Goal: Task Accomplishment & Management: Manage account settings

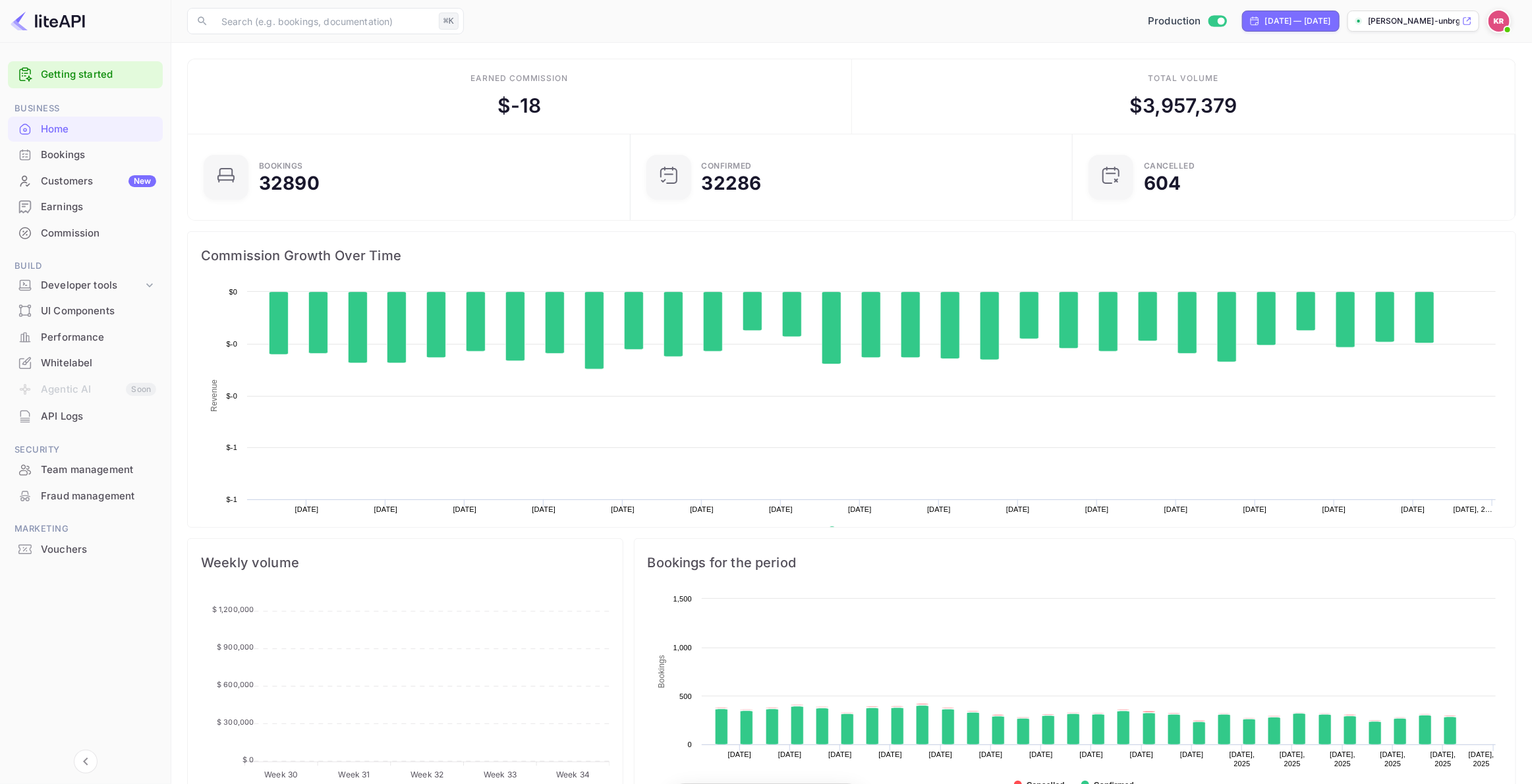
scroll to position [214, 435]
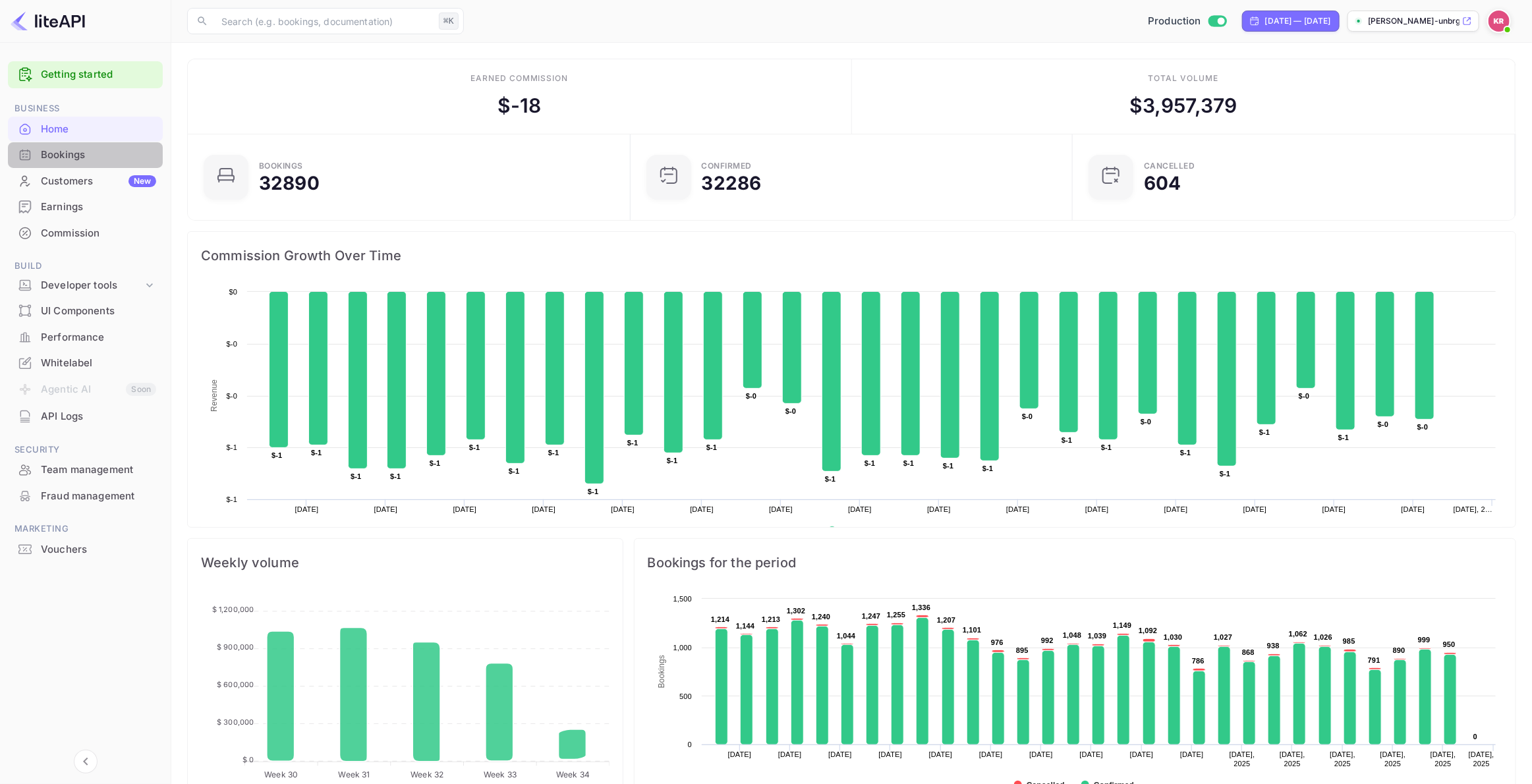
click at [66, 152] on div "Bookings" at bounding box center [98, 155] width 116 height 15
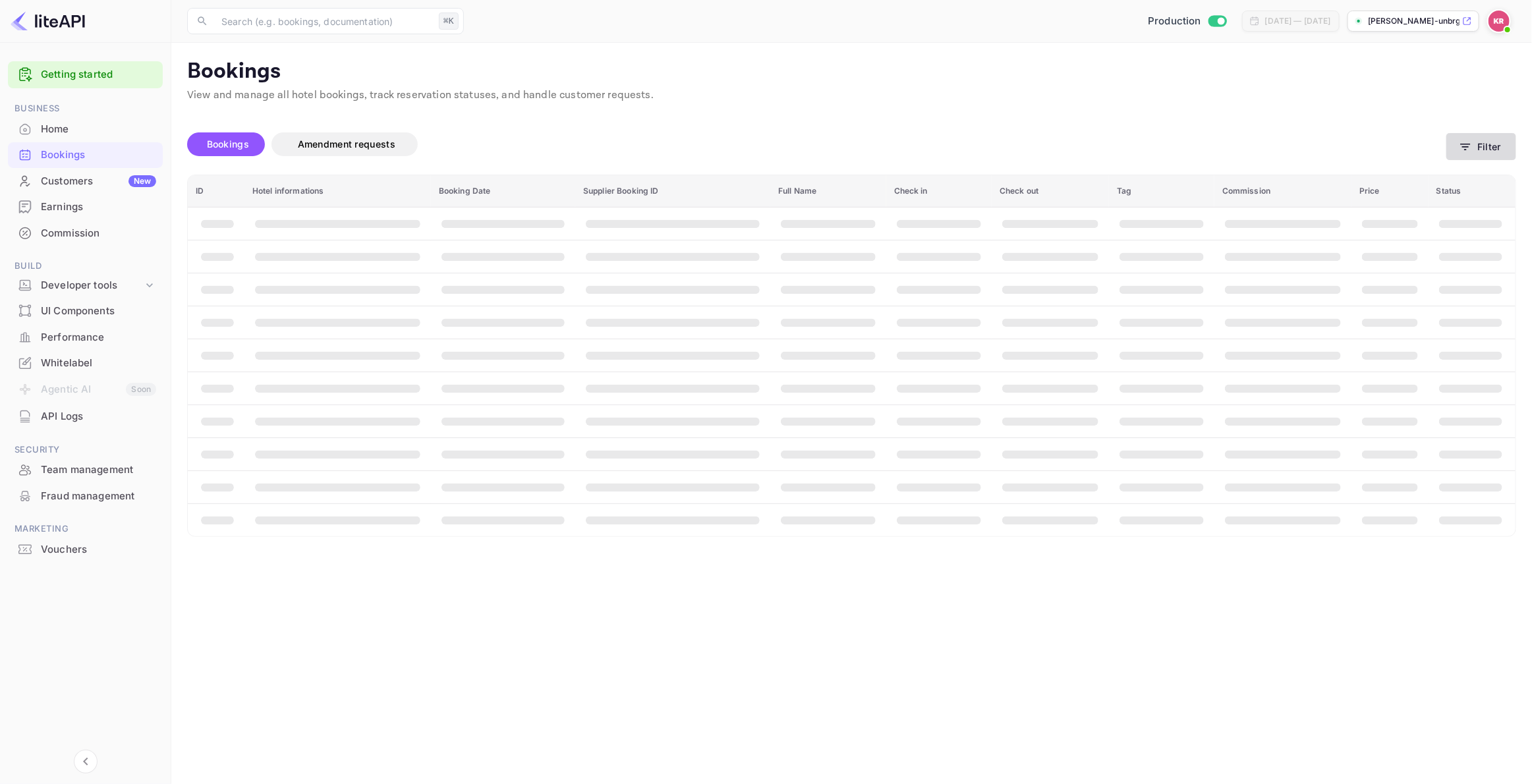
click at [1470, 144] on icon "button" at bounding box center [1466, 147] width 10 height 6
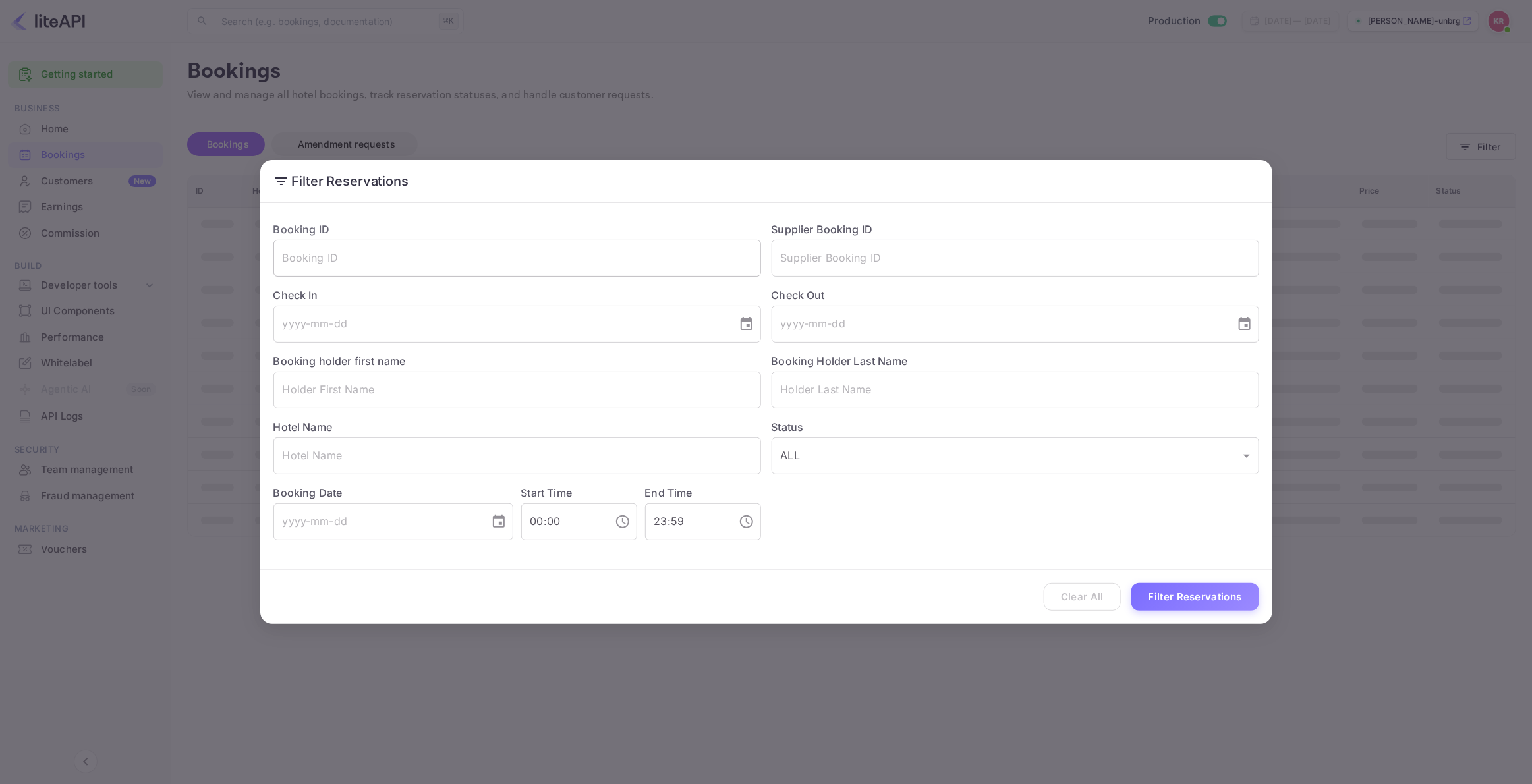
click at [316, 260] on input "text" at bounding box center [517, 258] width 488 height 37
paste input "q8DiwYqZM"
click at [286, 257] on input "q8DiwYqZM" at bounding box center [517, 258] width 488 height 37
type input "q8DiwYqZM"
click at [1178, 597] on button "Filter Reservations" at bounding box center [1195, 597] width 128 height 28
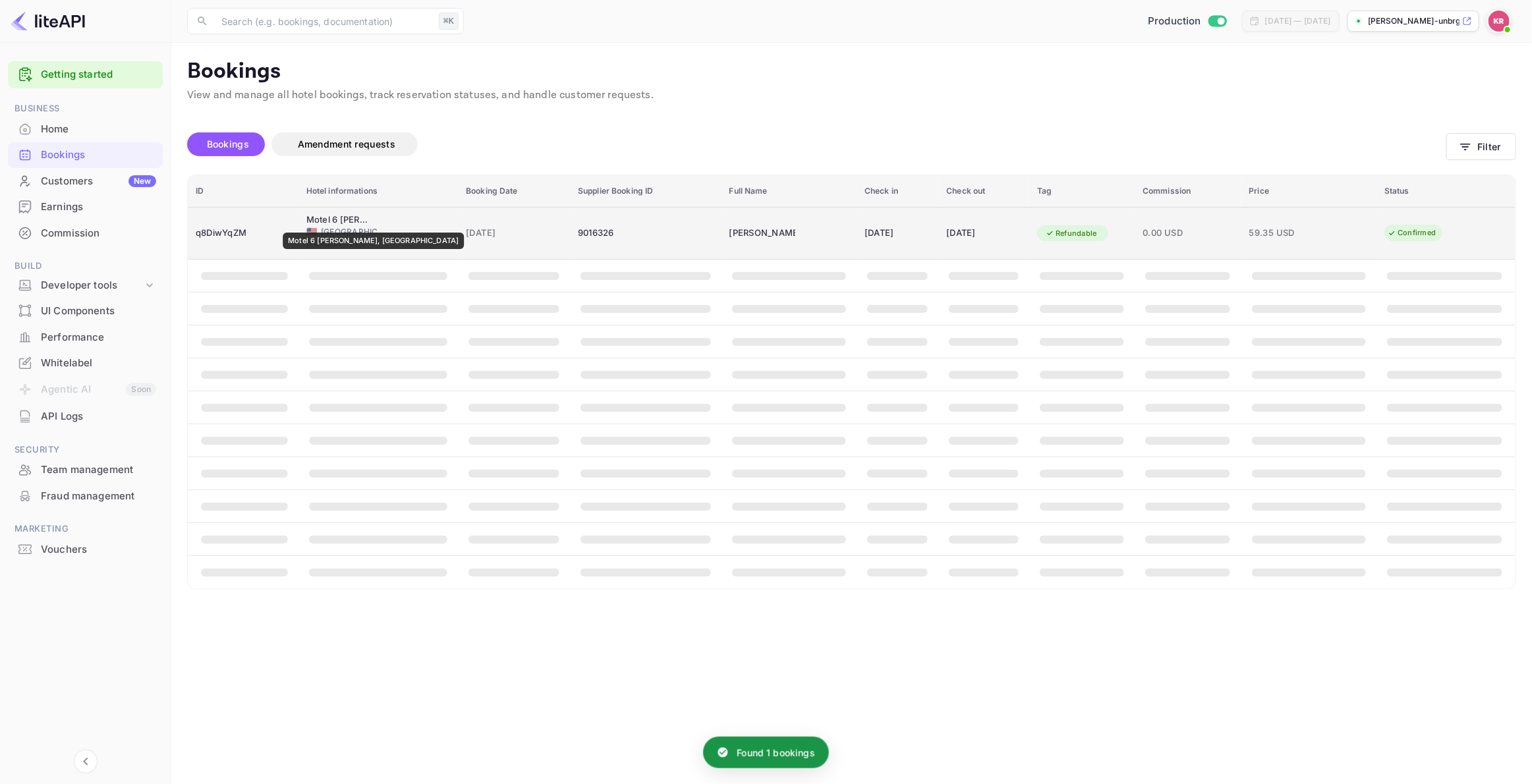
click at [325, 223] on div "Motel 6 [PERSON_NAME], [GEOGRAPHIC_DATA]" at bounding box center [339, 220] width 66 height 13
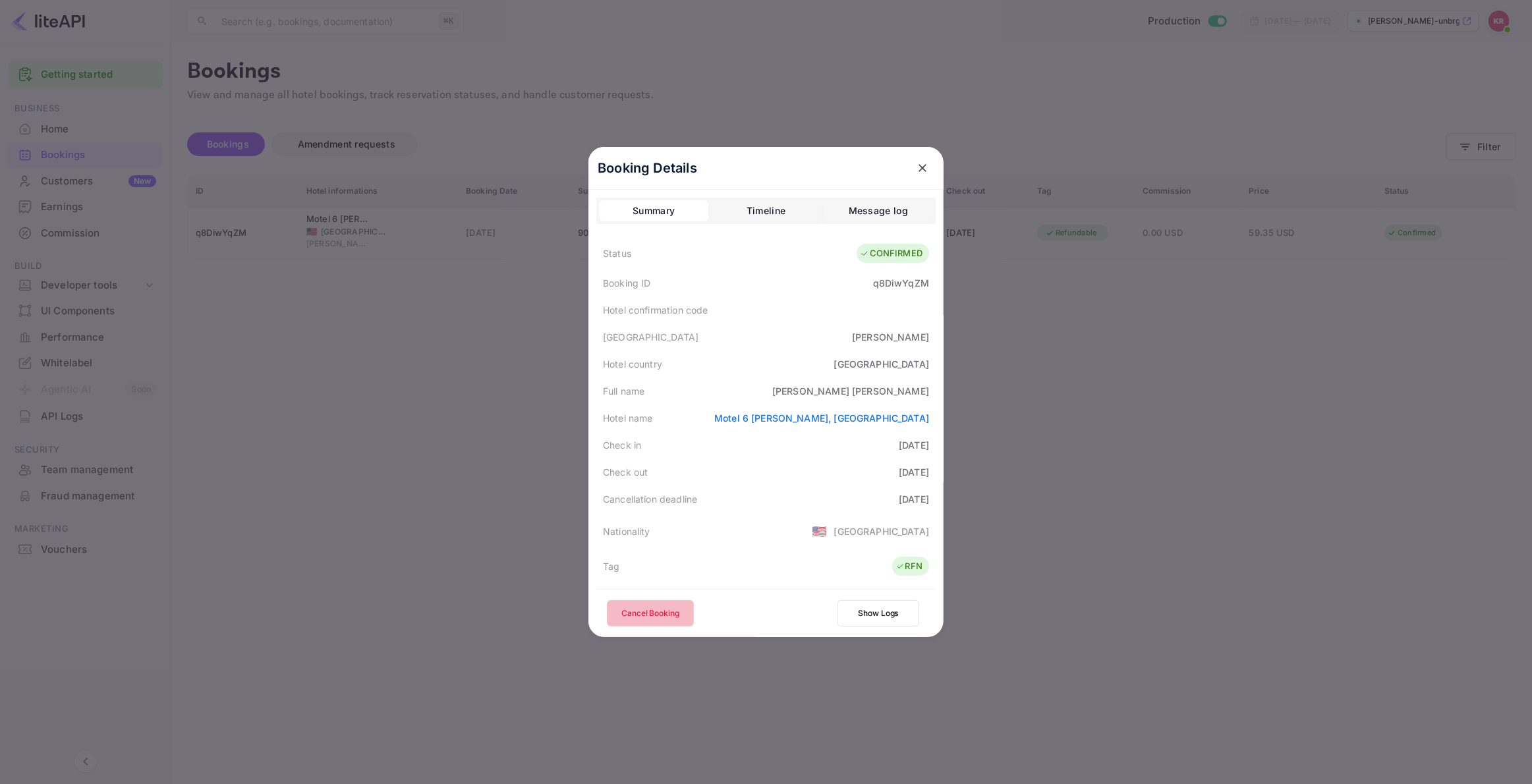
click at [649, 614] on button "Cancel Booking" at bounding box center [650, 613] width 87 height 27
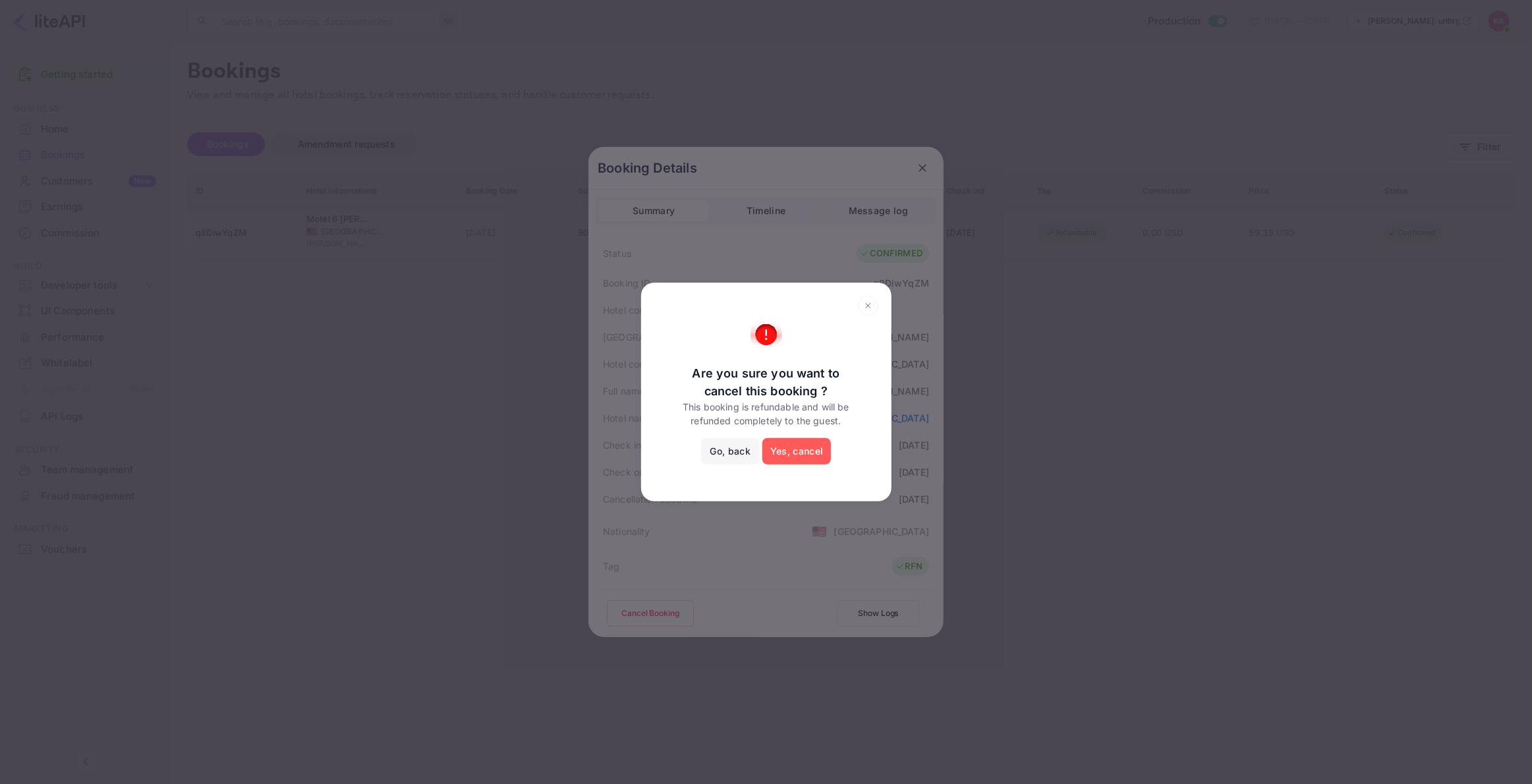
click at [783, 452] on button "Yes, cancel" at bounding box center [796, 451] width 69 height 27
